Goal: Information Seeking & Learning: Check status

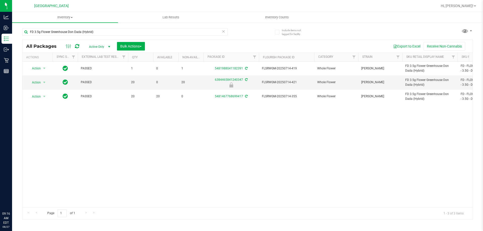
click at [89, 33] on input "FD 3.5g Flower Greenhouse Don Dada (Hybrid)" at bounding box center [124, 32] width 205 height 8
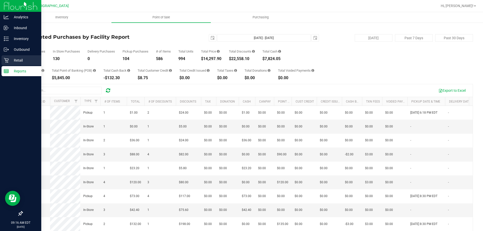
click at [5, 61] on icon at bounding box center [6, 60] width 5 height 5
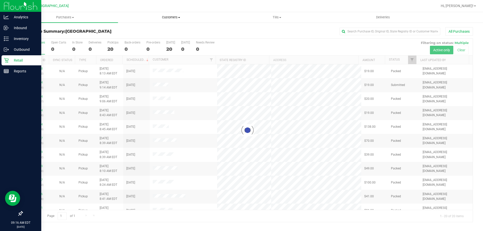
click at [177, 17] on span "Customers" at bounding box center [170, 17] width 105 height 5
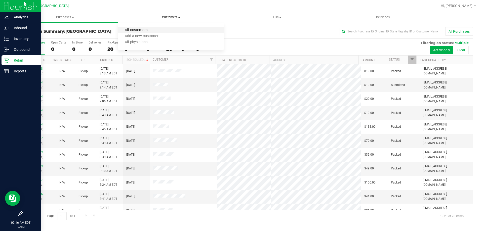
click at [149, 29] on span "All customers" at bounding box center [136, 30] width 36 height 4
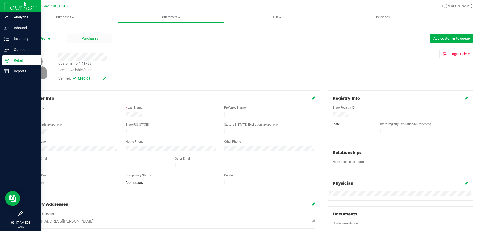
click at [82, 40] on span "Purchases" at bounding box center [89, 38] width 17 height 5
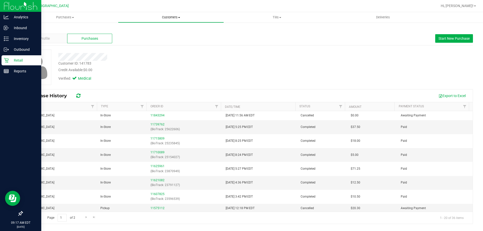
click at [172, 16] on span "Customers" at bounding box center [170, 17] width 105 height 5
click at [131, 30] on span "All customers" at bounding box center [136, 30] width 36 height 4
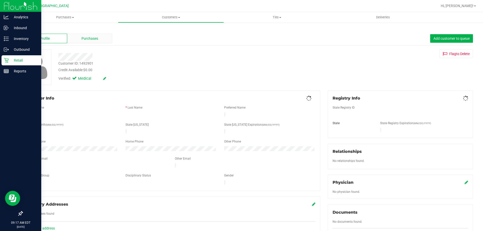
click at [98, 37] on div "Purchases" at bounding box center [89, 39] width 45 height 10
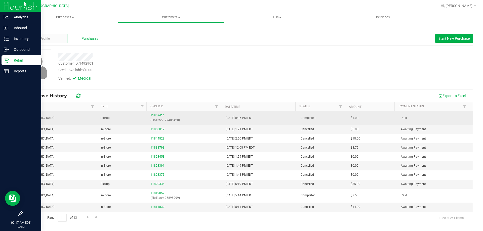
click at [159, 115] on link "11852416" at bounding box center [157, 116] width 14 height 4
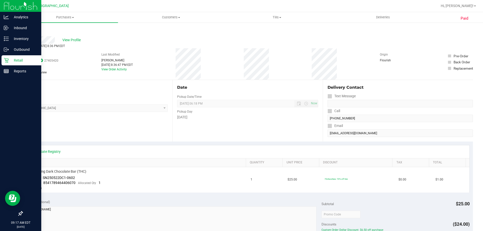
click at [26, 31] on link "Back" at bounding box center [26, 30] width 8 height 4
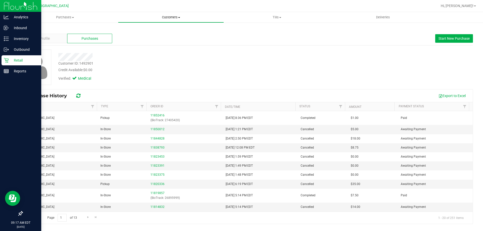
click at [166, 16] on span "Customers" at bounding box center [170, 17] width 105 height 5
click at [139, 31] on span "All customers" at bounding box center [136, 30] width 36 height 4
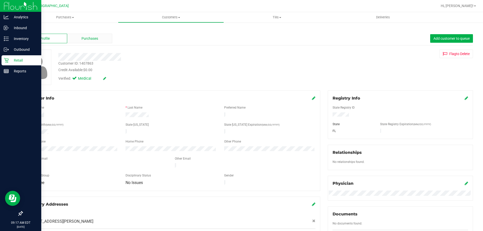
click at [85, 39] on span "Purchases" at bounding box center [89, 38] width 17 height 5
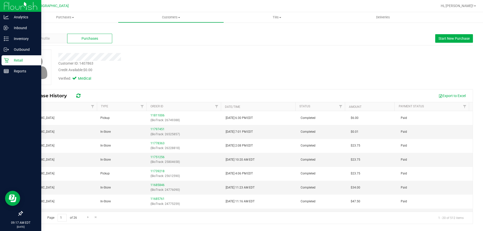
click at [170, 23] on div "Back Profile Purchases Start New Purchase Customer ID: 1407863 Credit Available…" at bounding box center [247, 125] width 471 height 207
click at [162, 19] on span "Customers" at bounding box center [170, 17] width 105 height 5
click at [147, 31] on span "All customers" at bounding box center [136, 30] width 36 height 4
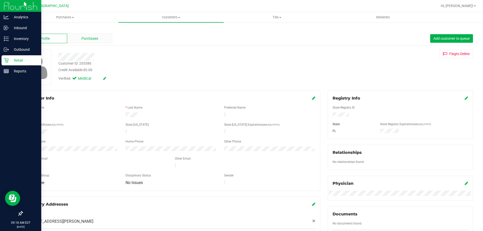
click at [78, 41] on div "Purchases" at bounding box center [89, 39] width 45 height 10
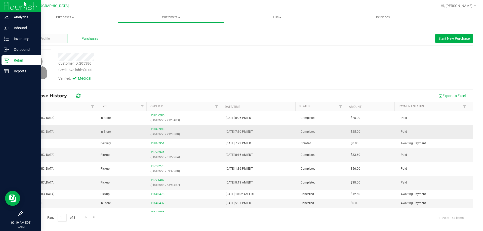
click at [158, 131] on link "11846998" at bounding box center [157, 129] width 14 height 4
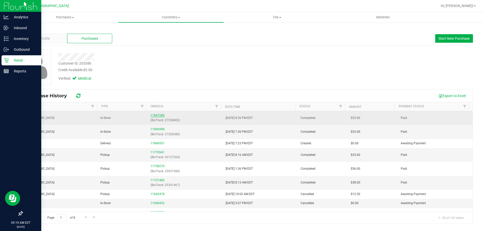
click at [156, 116] on link "11847286" at bounding box center [157, 116] width 14 height 4
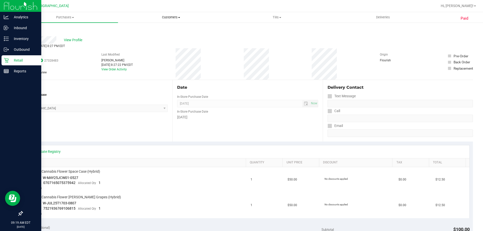
click at [172, 17] on span "Customers" at bounding box center [170, 17] width 105 height 5
click at [149, 30] on span "All customers" at bounding box center [136, 30] width 36 height 4
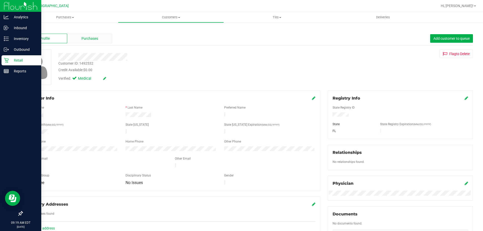
click at [86, 42] on div "Purchases" at bounding box center [89, 39] width 45 height 10
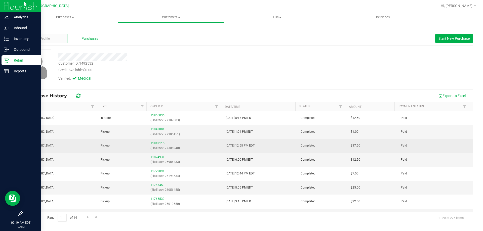
click at [150, 143] on link "11843115" at bounding box center [157, 144] width 14 height 4
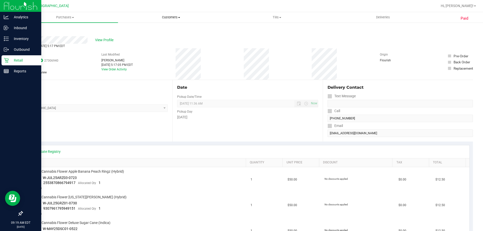
drag, startPoint x: 160, startPoint y: 19, endPoint x: 149, endPoint y: 23, distance: 12.2
click at [160, 18] on span "Customers" at bounding box center [170, 17] width 105 height 5
click at [138, 28] on span "All customers" at bounding box center [136, 30] width 36 height 4
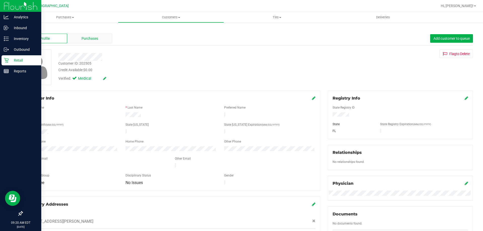
click at [93, 35] on div "Purchases" at bounding box center [89, 39] width 45 height 10
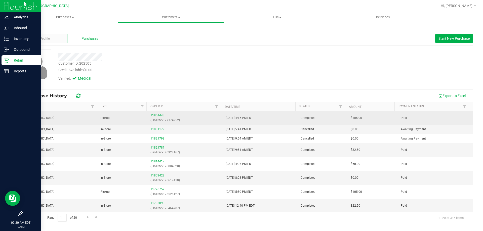
click at [159, 114] on link "11851443" at bounding box center [157, 116] width 14 height 4
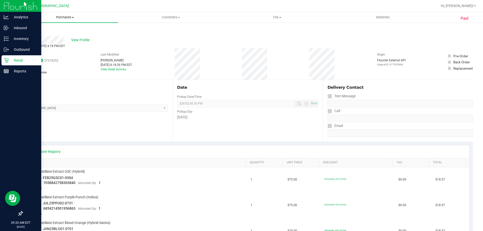
click at [64, 17] on span "Purchases" at bounding box center [65, 17] width 106 height 5
click at [168, 19] on span "Customers" at bounding box center [170, 17] width 105 height 5
click at [153, 32] on span "All customers" at bounding box center [136, 30] width 36 height 4
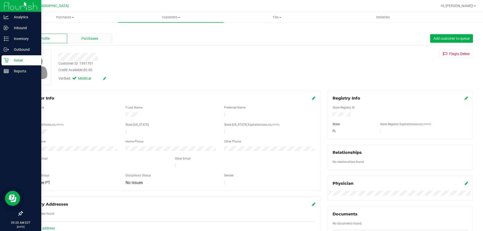
click at [84, 42] on div "Purchases" at bounding box center [89, 39] width 45 height 10
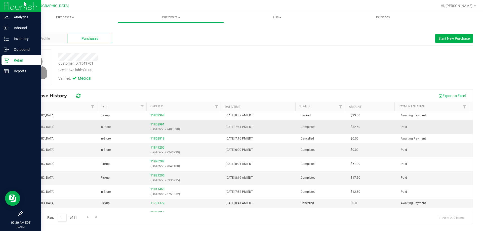
click at [159, 125] on link "11852991" at bounding box center [157, 125] width 14 height 4
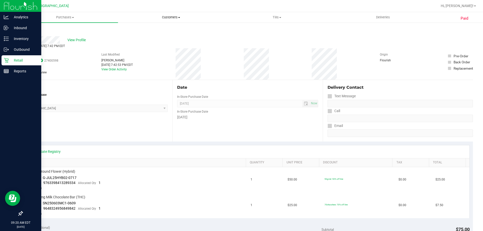
click at [167, 18] on span "Customers" at bounding box center [170, 17] width 105 height 5
click at [156, 29] on li "All customers" at bounding box center [171, 30] width 106 height 6
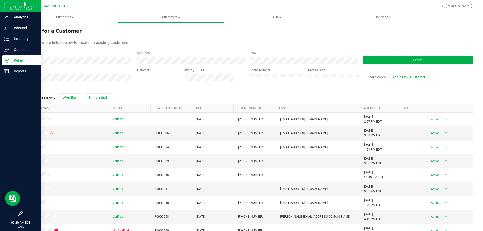
click at [101, 65] on form "Search for a Customer Use one or more fields below to locate an existing custom…" at bounding box center [247, 56] width 451 height 59
click at [95, 59] on div "First Name" at bounding box center [77, 57] width 110 height 13
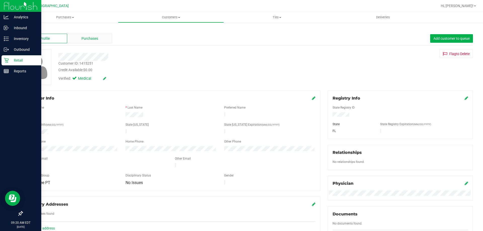
click at [97, 41] on span "Purchases" at bounding box center [89, 38] width 17 height 5
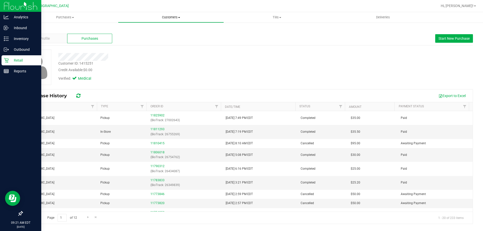
click at [171, 12] on uib-tab-heading "Customers All customers Add a new customer All physicians" at bounding box center [170, 17] width 105 height 10
click at [149, 31] on span "All customers" at bounding box center [136, 30] width 36 height 4
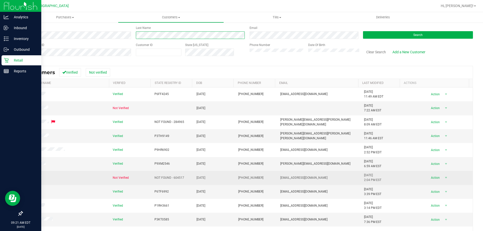
scroll to position [45, 0]
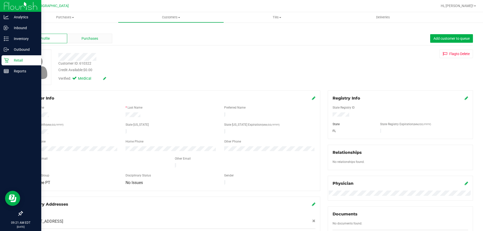
click at [100, 37] on div "Purchases" at bounding box center [89, 39] width 45 height 10
